Goal: Information Seeking & Learning: Learn about a topic

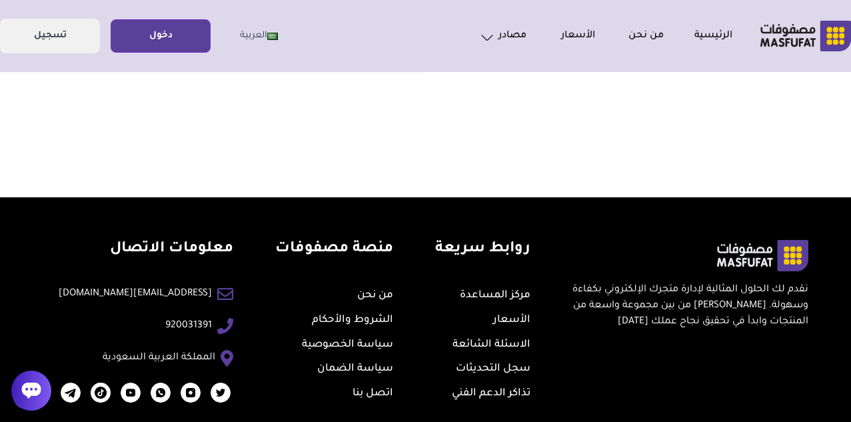
scroll to position [580, 0]
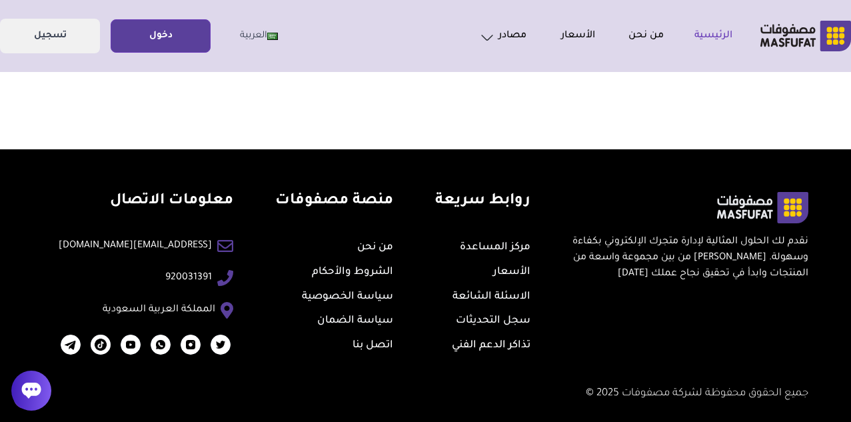
click at [724, 37] on link "الرئيسية" at bounding box center [698, 36] width 69 height 16
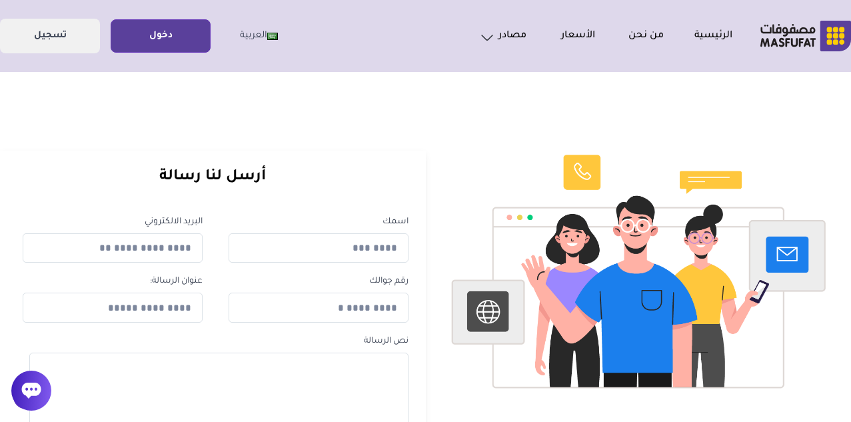
scroll to position [0, 0]
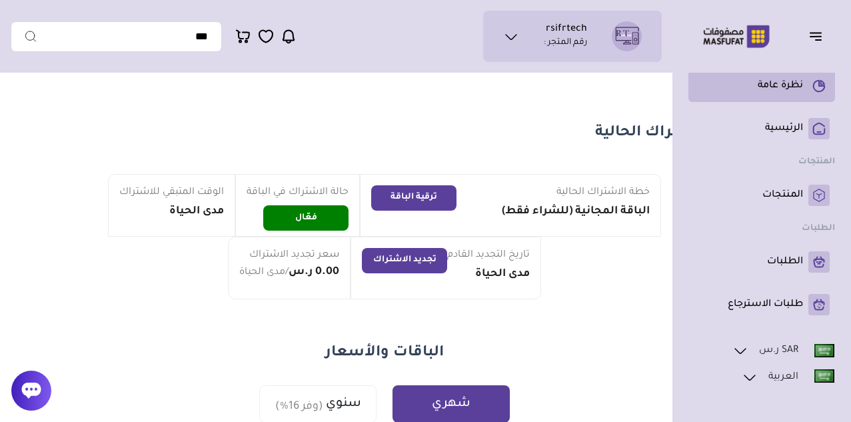
click at [775, 87] on p "نظرة عامة" at bounding box center [780, 85] width 45 height 13
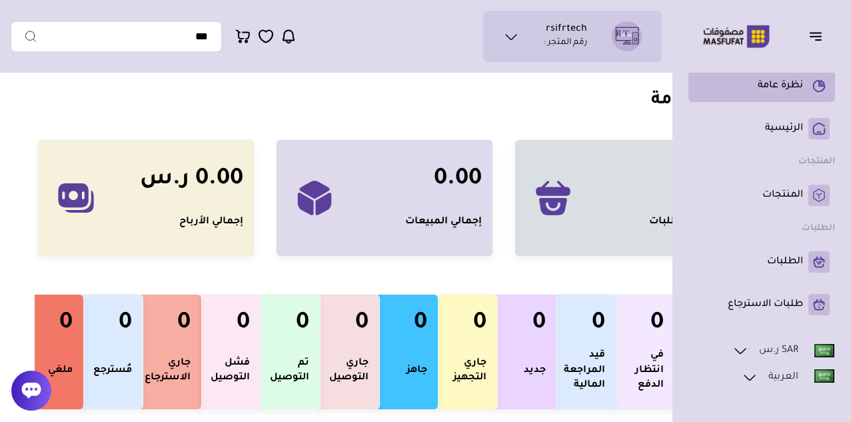
click at [763, 86] on p "نظرة عامة" at bounding box center [780, 85] width 45 height 13
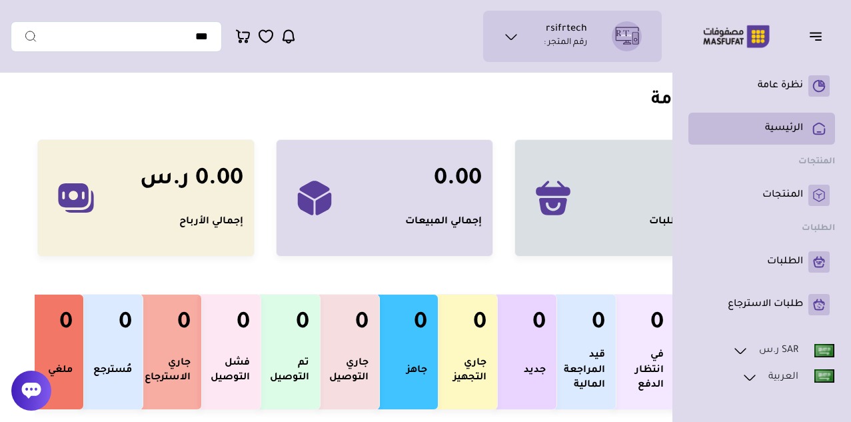
click at [783, 131] on p "الرئيسية" at bounding box center [784, 128] width 38 height 13
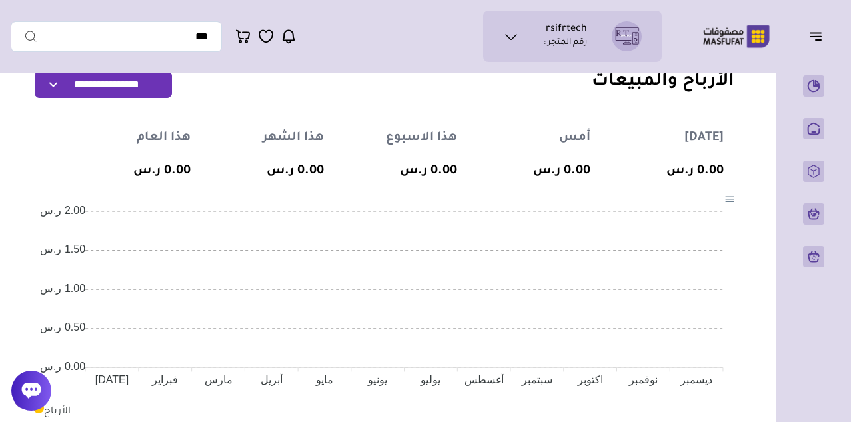
scroll to position [800, 0]
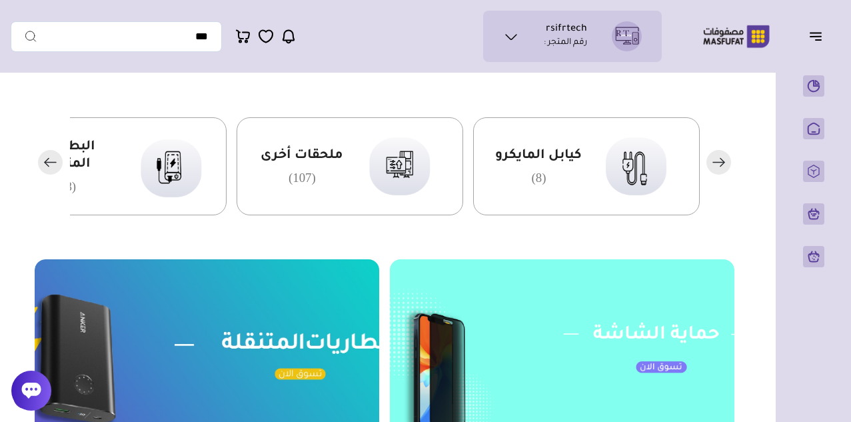
scroll to position [333, 0]
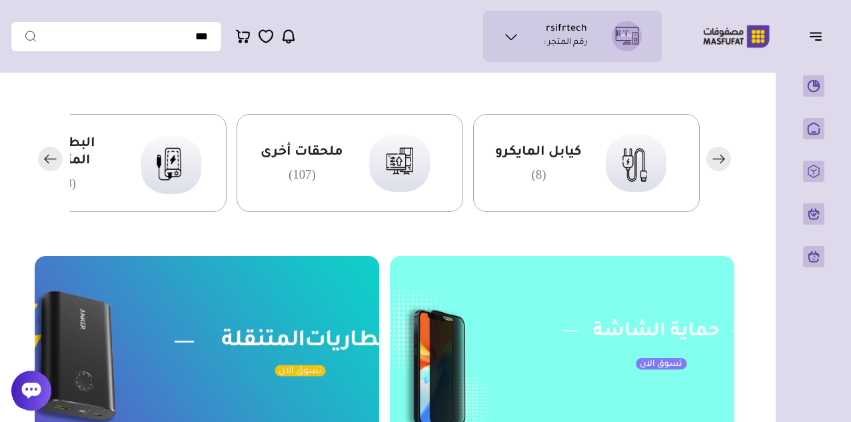
click at [48, 160] on rect "button" at bounding box center [50, 159] width 25 height 25
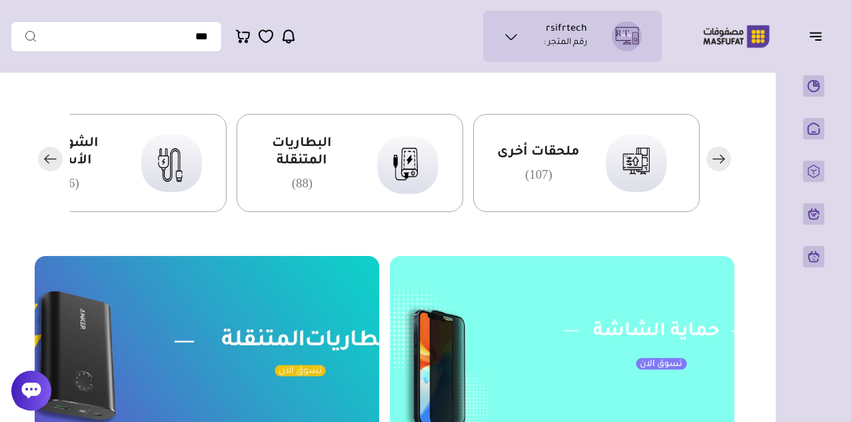
click at [51, 160] on rect "button" at bounding box center [50, 159] width 25 height 25
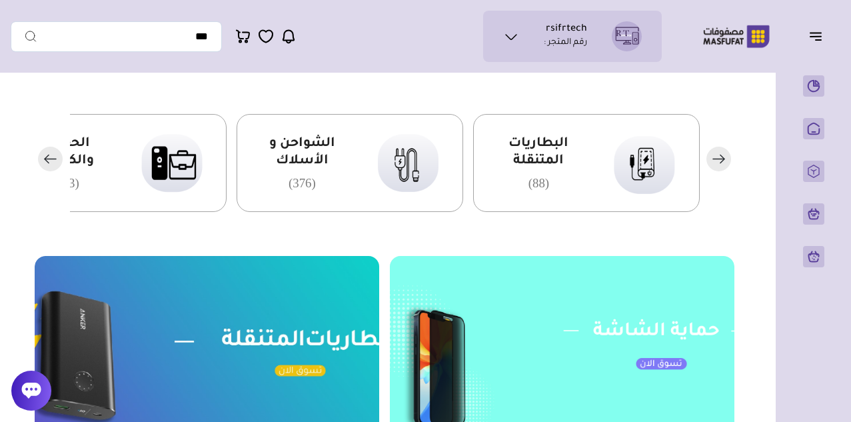
click at [51, 160] on rect "button" at bounding box center [50, 159] width 25 height 25
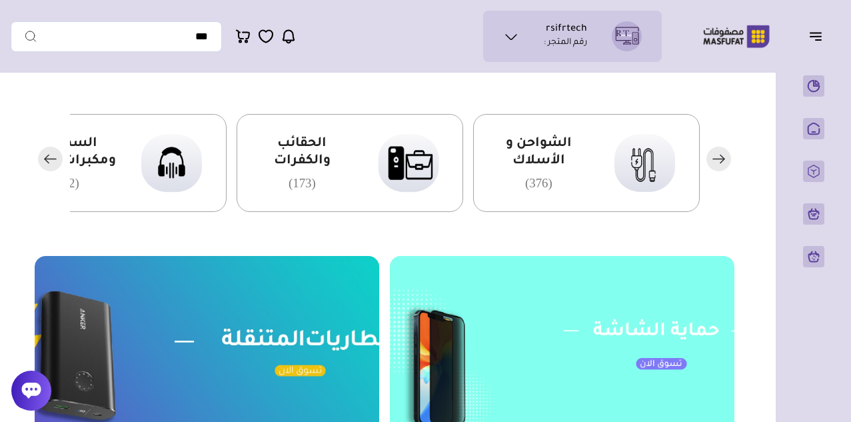
click at [51, 160] on rect "button" at bounding box center [50, 159] width 25 height 25
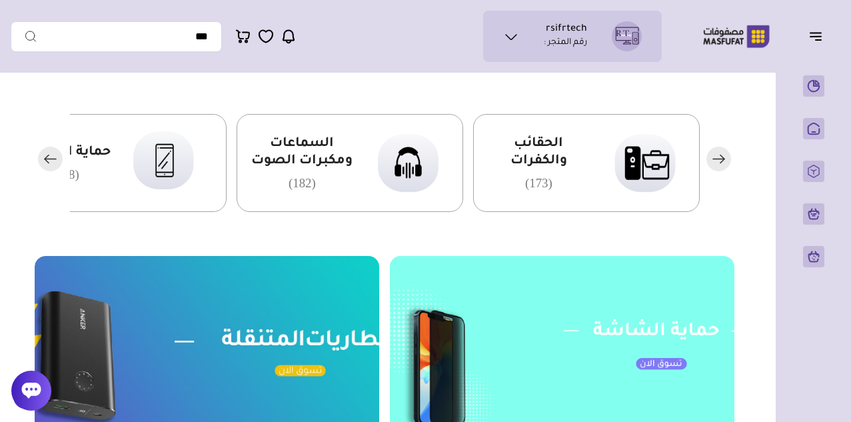
click at [718, 161] on rect "button" at bounding box center [719, 159] width 25 height 25
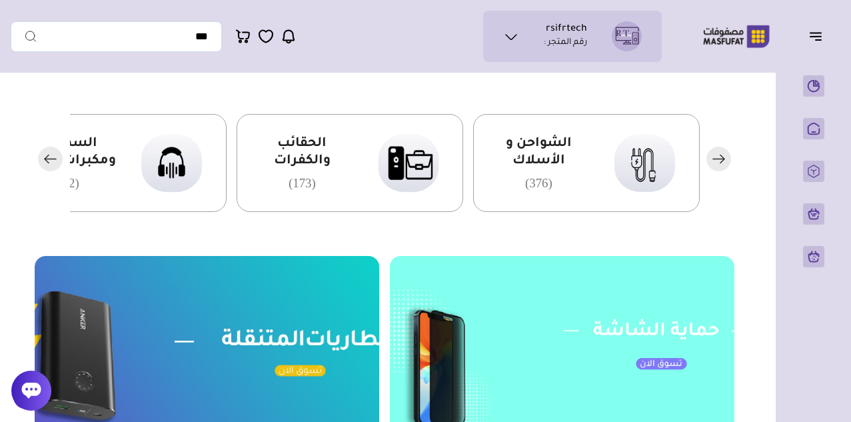
click at [718, 161] on rect "button" at bounding box center [719, 159] width 25 height 25
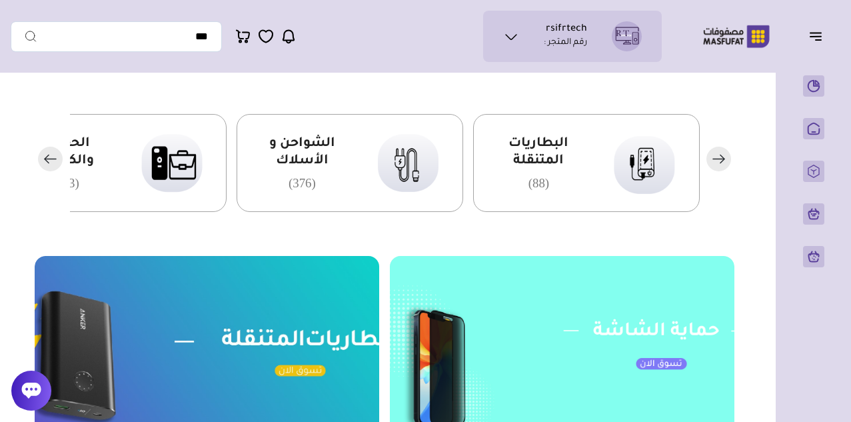
click at [718, 161] on rect "button" at bounding box center [719, 159] width 25 height 25
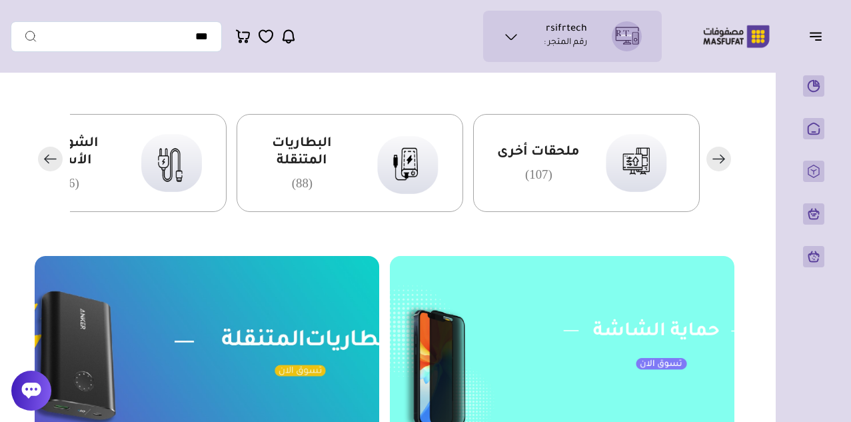
click at [718, 161] on rect "button" at bounding box center [719, 159] width 25 height 25
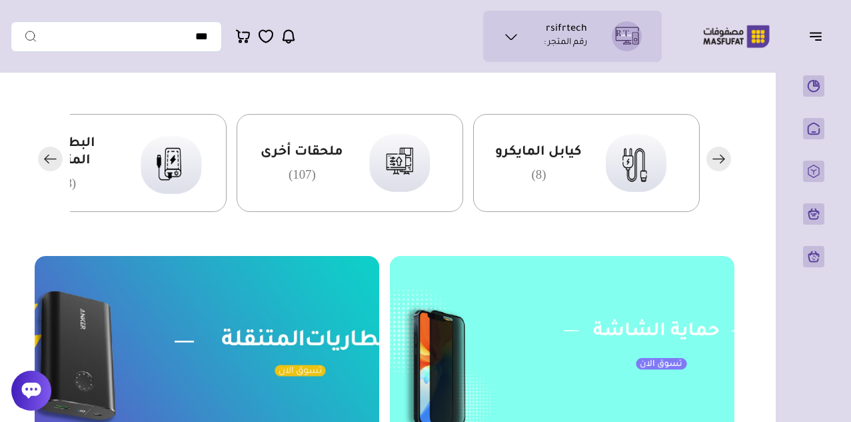
click at [718, 161] on rect "button" at bounding box center [719, 159] width 25 height 25
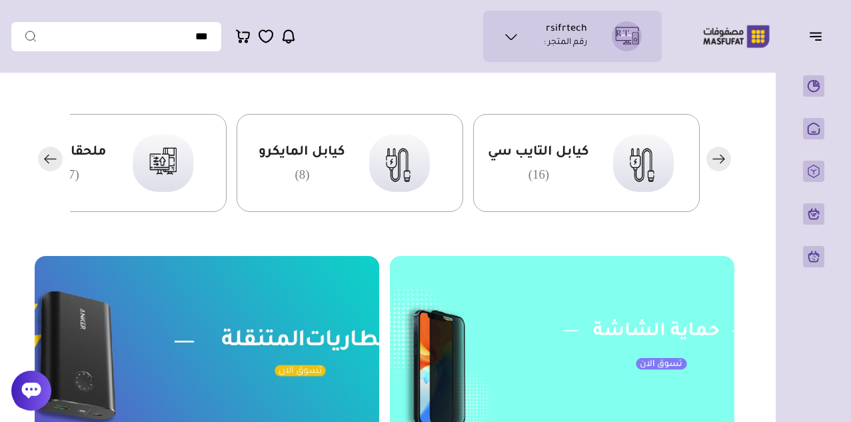
click at [718, 161] on rect "button" at bounding box center [719, 159] width 25 height 25
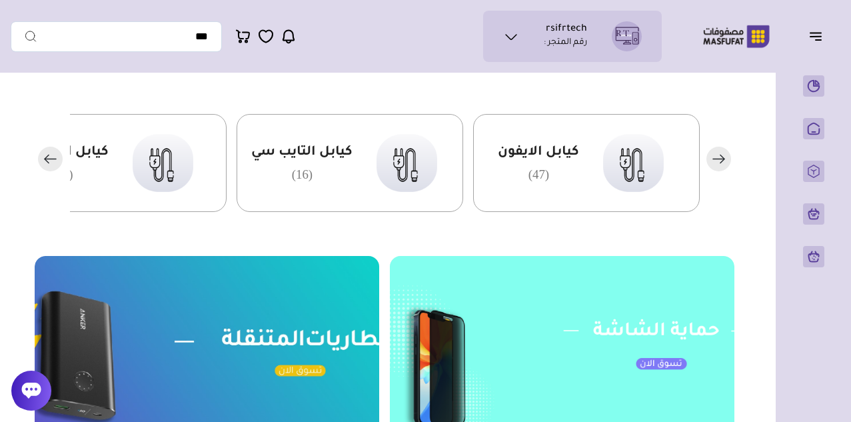
click at [718, 161] on rect "button" at bounding box center [719, 159] width 25 height 25
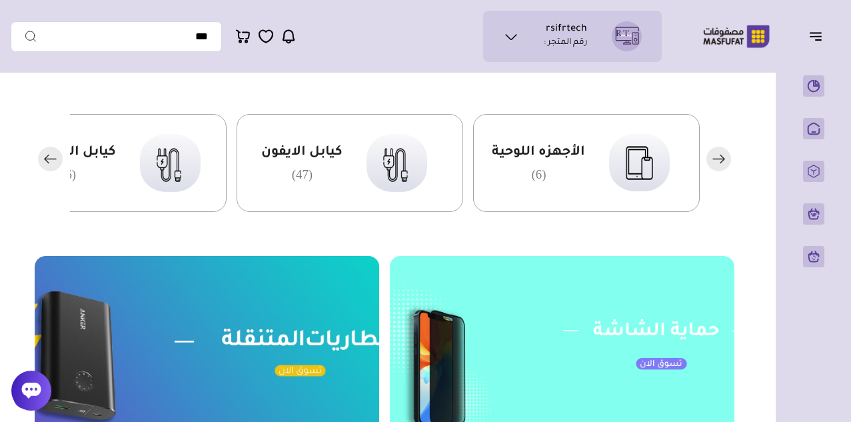
click at [718, 161] on rect "button" at bounding box center [719, 159] width 25 height 25
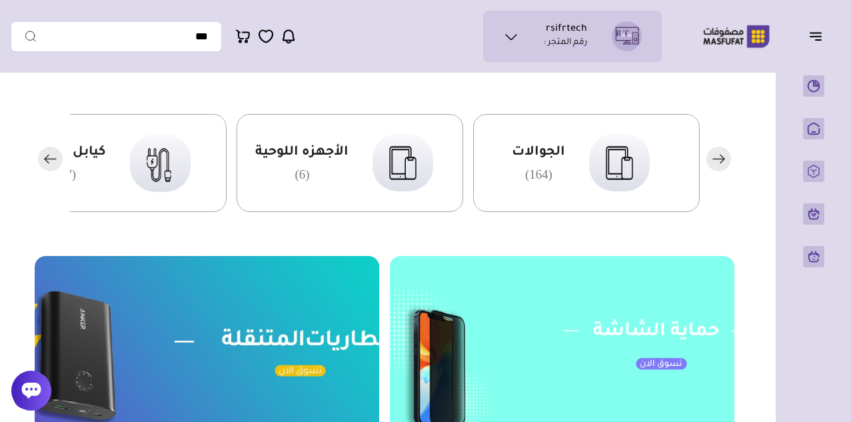
click at [718, 161] on rect "button" at bounding box center [719, 159] width 25 height 25
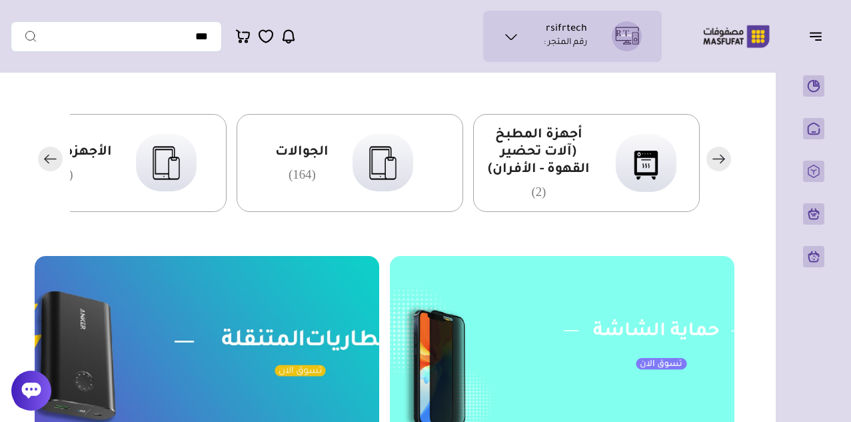
click at [718, 161] on rect "button" at bounding box center [719, 159] width 25 height 25
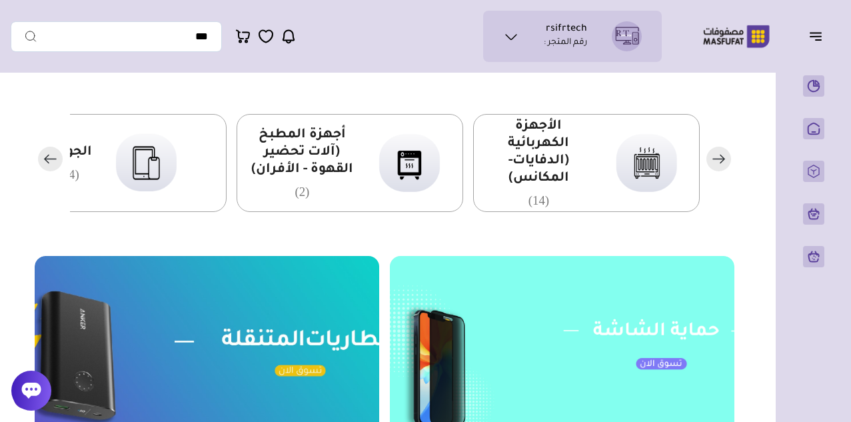
click at [721, 158] on rect "button" at bounding box center [719, 159] width 25 height 25
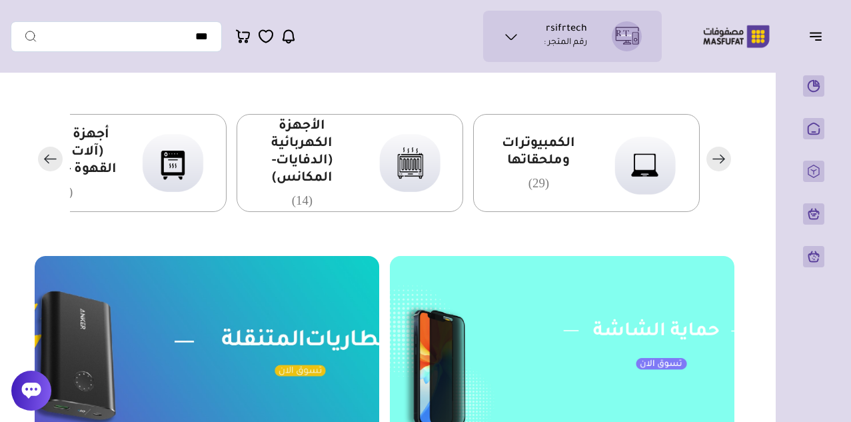
click at [565, 155] on span "الكمبيوترات وملحقاتها" at bounding box center [539, 152] width 104 height 35
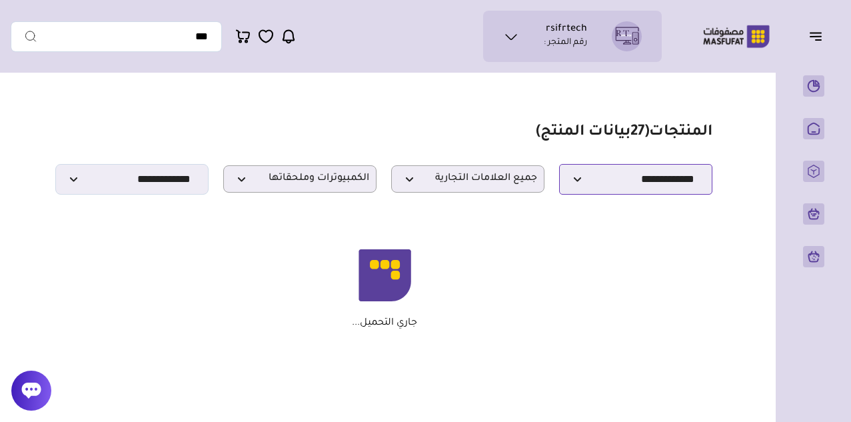
click at [629, 188] on select "**********" at bounding box center [635, 179] width 153 height 31
click at [736, 225] on section "مزامنة ( 0 ) تحديد الكل إلغاء التحديد المنتجات (" at bounding box center [385, 226] width 748 height 294
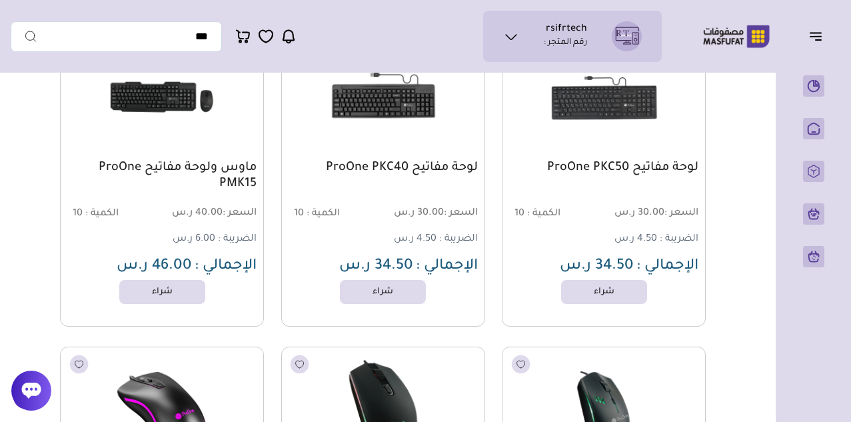
scroll to position [467, 0]
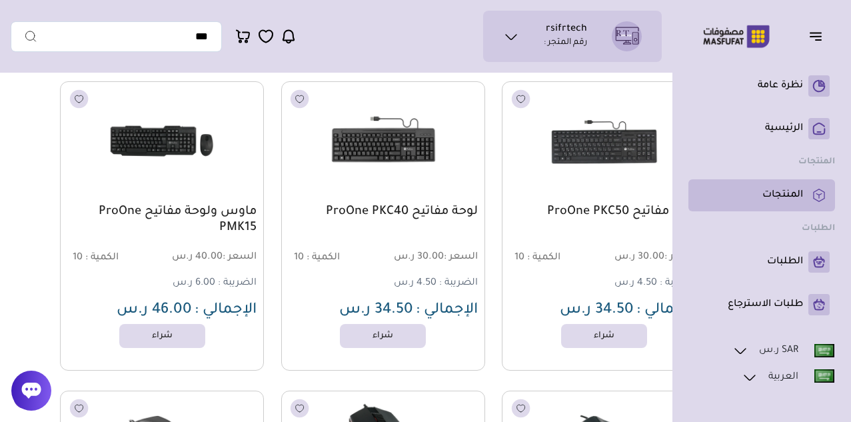
click at [780, 202] on p "المنتجات" at bounding box center [783, 195] width 41 height 13
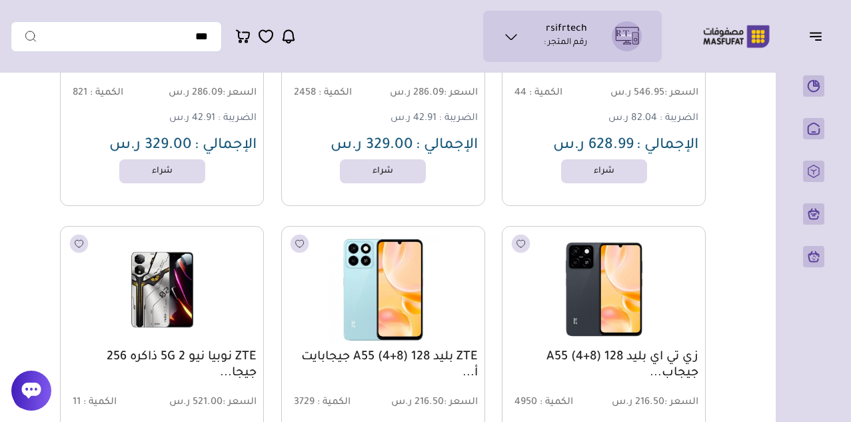
scroll to position [5999, 0]
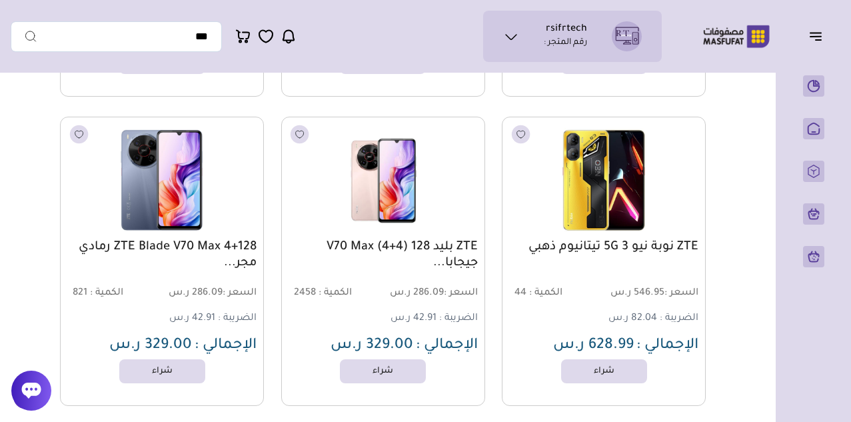
drag, startPoint x: 703, startPoint y: 254, endPoint x: 531, endPoint y: 260, distance: 172.7
click at [531, 260] on div "ZTE نوبة نيو 3 5G تيتانيوم ذهبي السعر : 546.95 ر.س الكمية : 44 الضريبة : 82.04 …" at bounding box center [604, 261] width 204 height 289
copy link "ZTE نوبة نيو 3 5G تيتانيوم ذهبي"
